Goal: Transaction & Acquisition: Purchase product/service

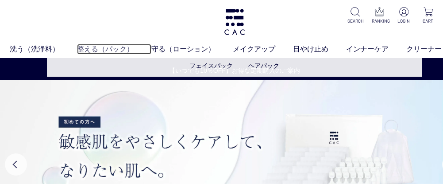
click at [119, 48] on link "整える（パック）" at bounding box center [114, 49] width 74 height 11
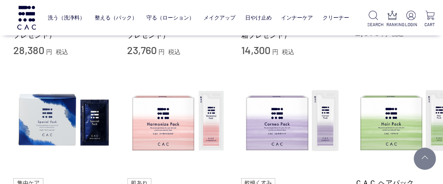
scroll to position [375, 0]
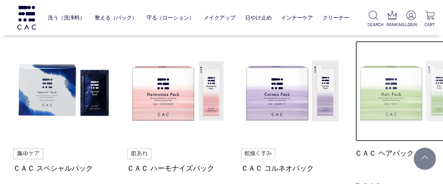
click at [374, 98] on img at bounding box center [405, 91] width 101 height 101
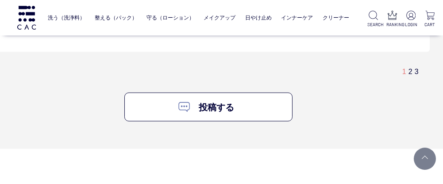
scroll to position [2136, 26]
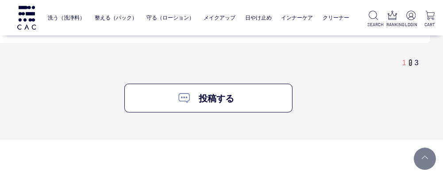
click at [409, 59] on link "2" at bounding box center [410, 63] width 4 height 8
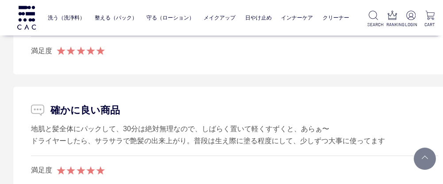
scroll to position [1083, 0]
